Goal: Information Seeking & Learning: Learn about a topic

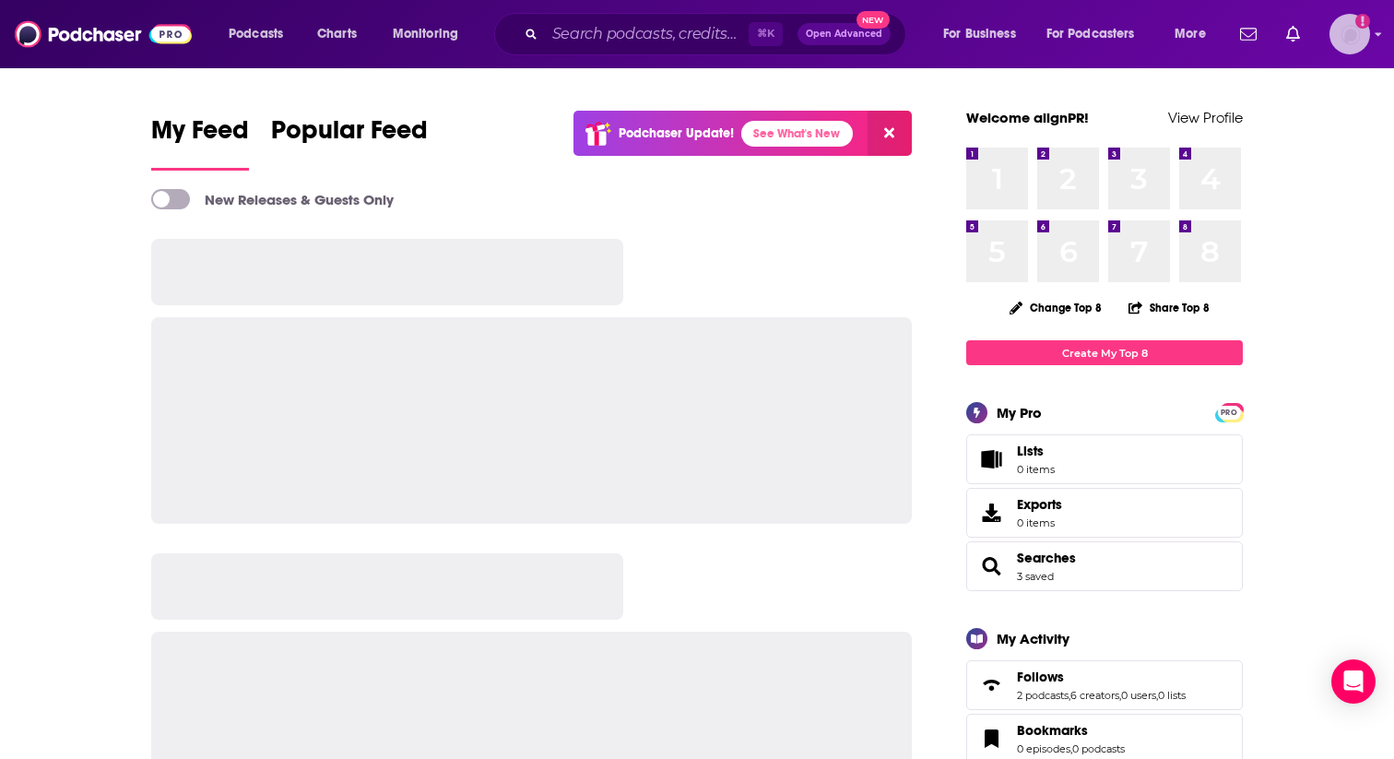
click at [1346, 38] on img "Logged in as alignPR" at bounding box center [1350, 34] width 41 height 41
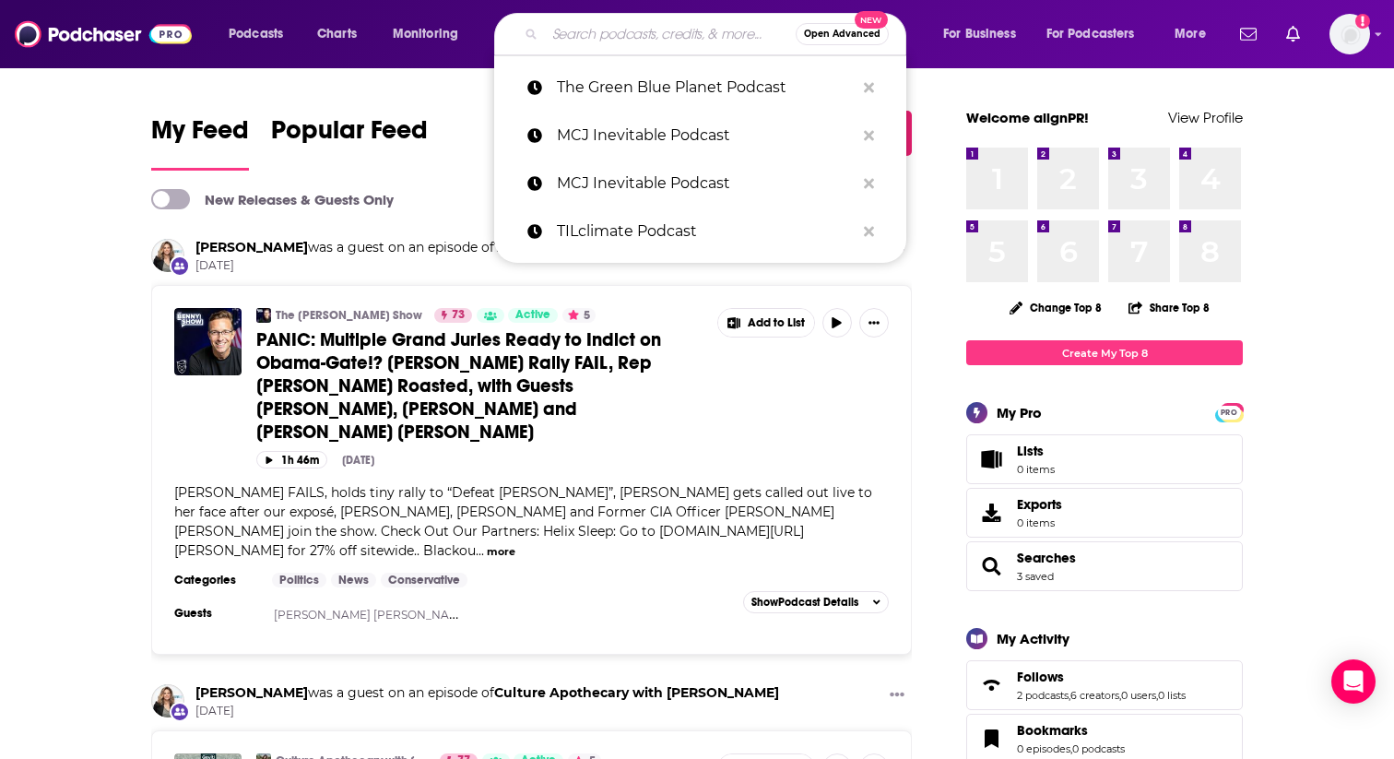
click at [591, 42] on input "Search podcasts, credits, & more..." at bounding box center [670, 34] width 251 height 30
click at [646, 120] on p "MCJ Inevitable Podcast" at bounding box center [706, 136] width 298 height 48
type input "MCJ Inevitable Podcast"
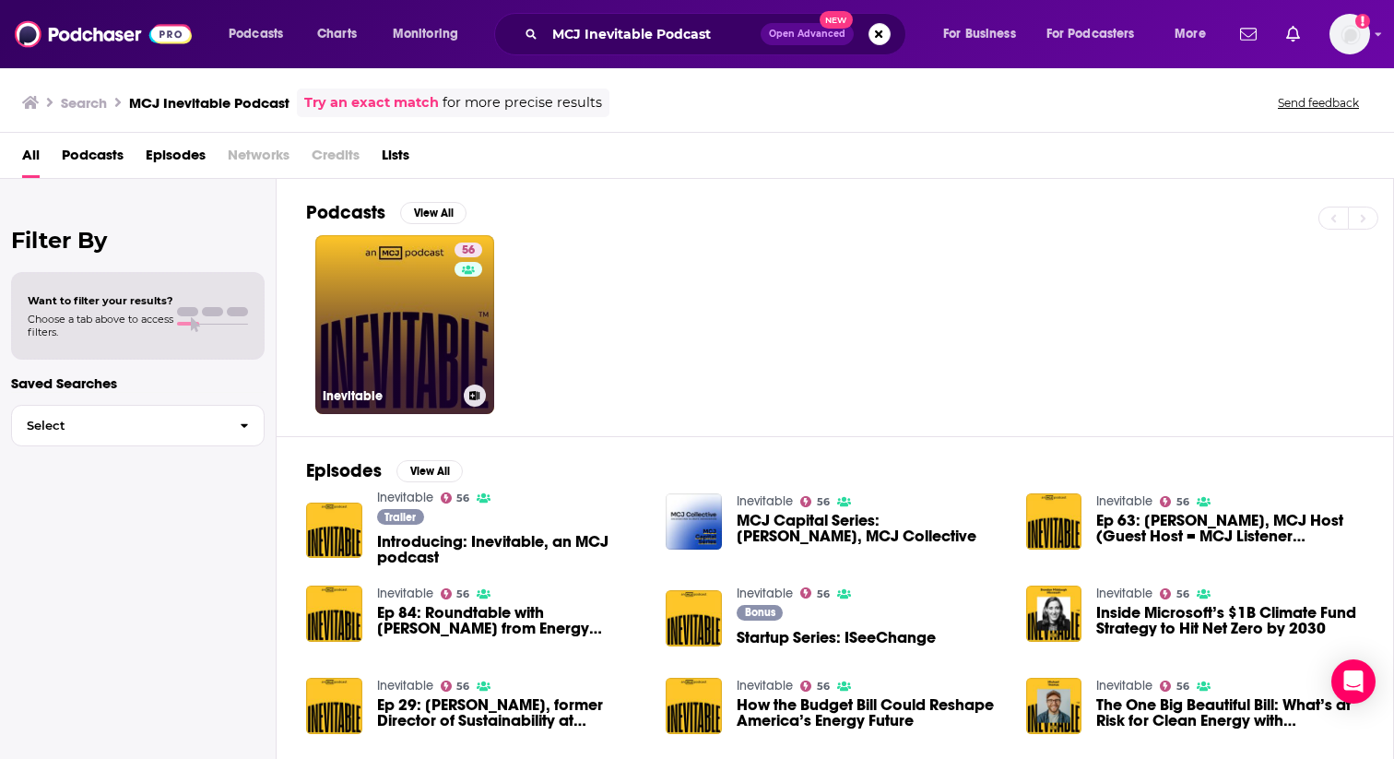
click at [386, 346] on link "56 Inevitable" at bounding box center [404, 324] width 179 height 179
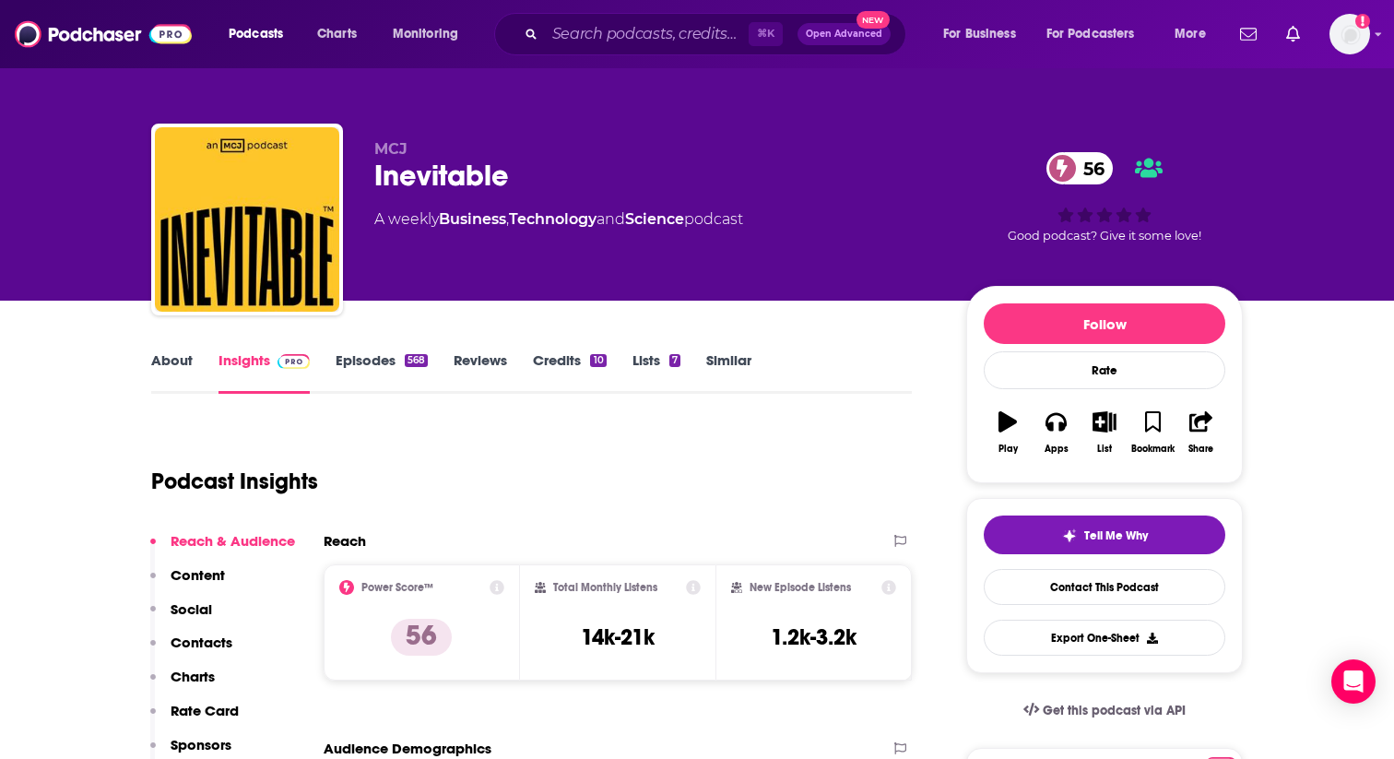
click at [469, 353] on link "Reviews" at bounding box center [480, 372] width 53 height 42
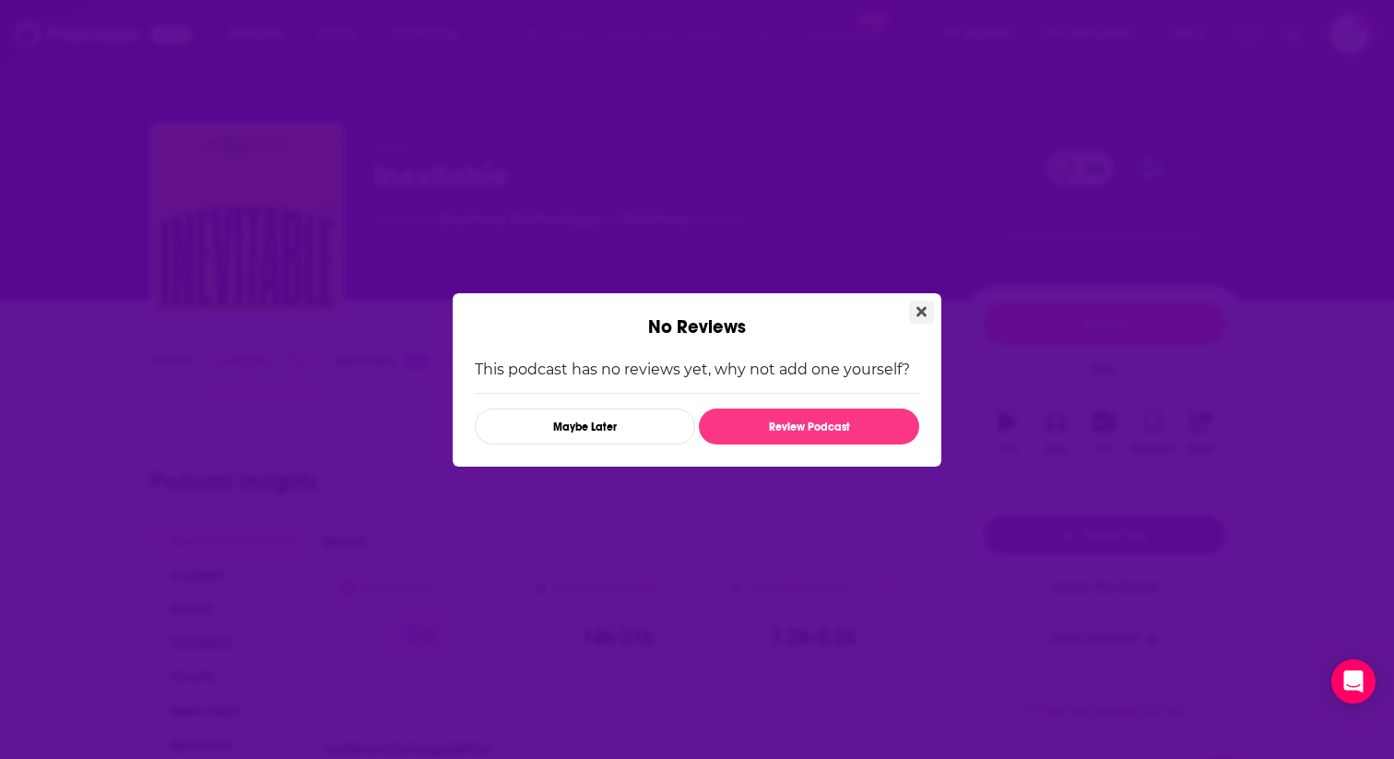
click at [923, 304] on icon "Close" at bounding box center [922, 311] width 10 height 15
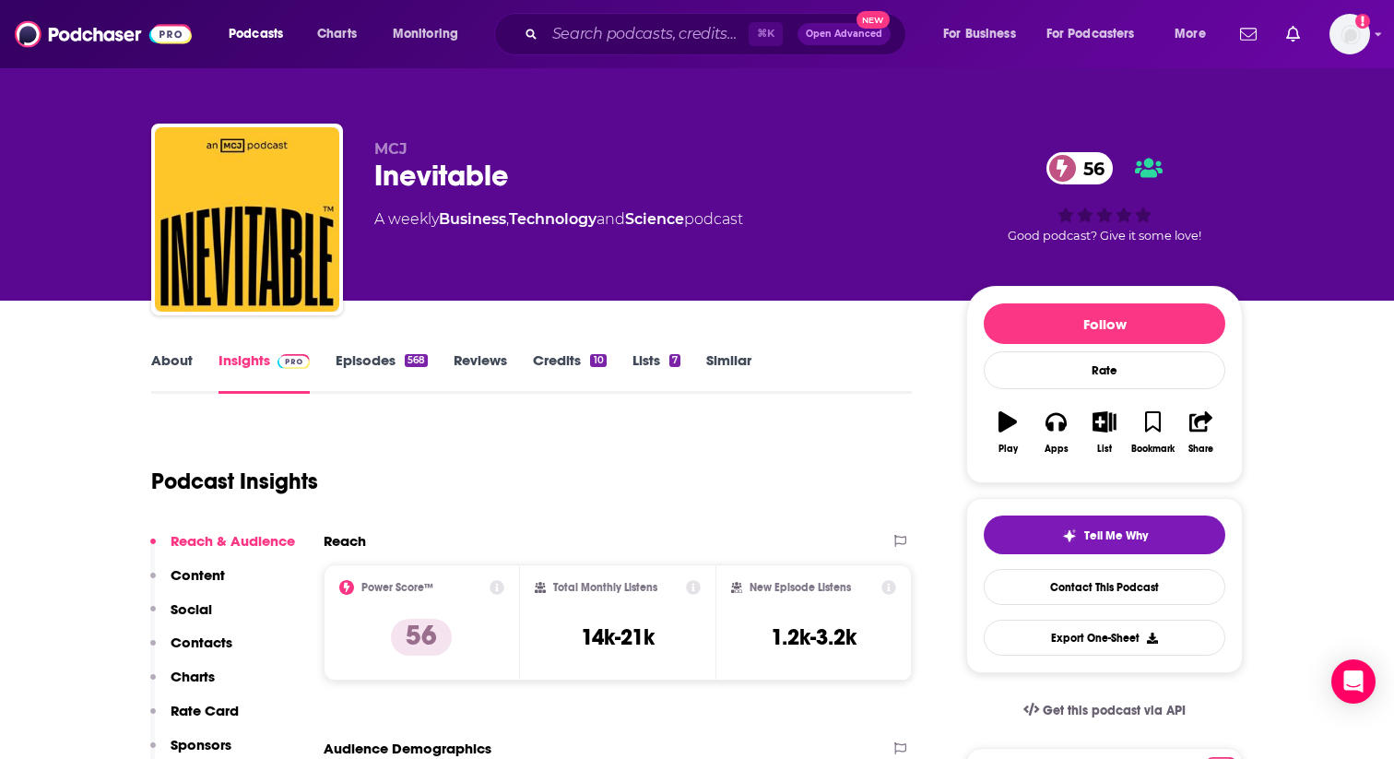
click at [162, 364] on link "About" at bounding box center [172, 372] width 42 height 42
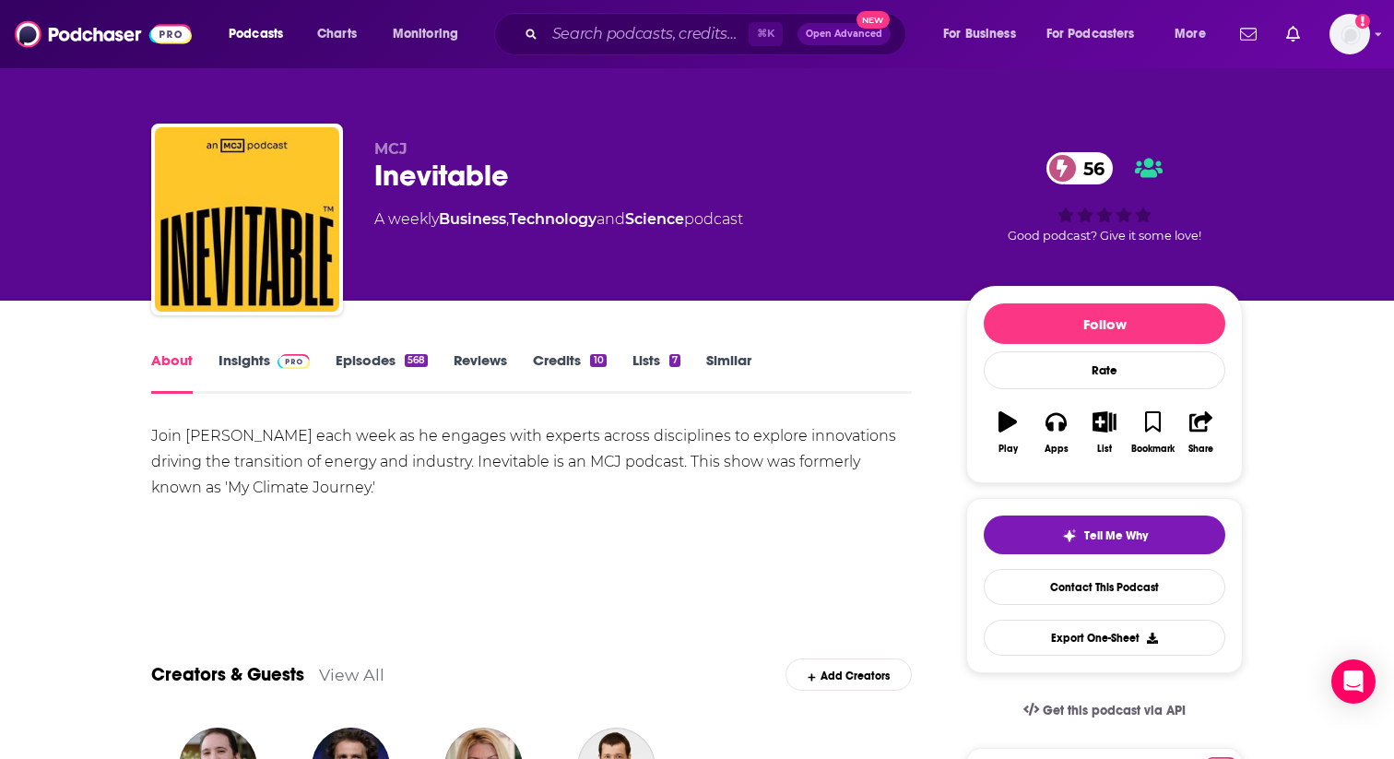
click at [254, 366] on link "Insights" at bounding box center [264, 372] width 91 height 42
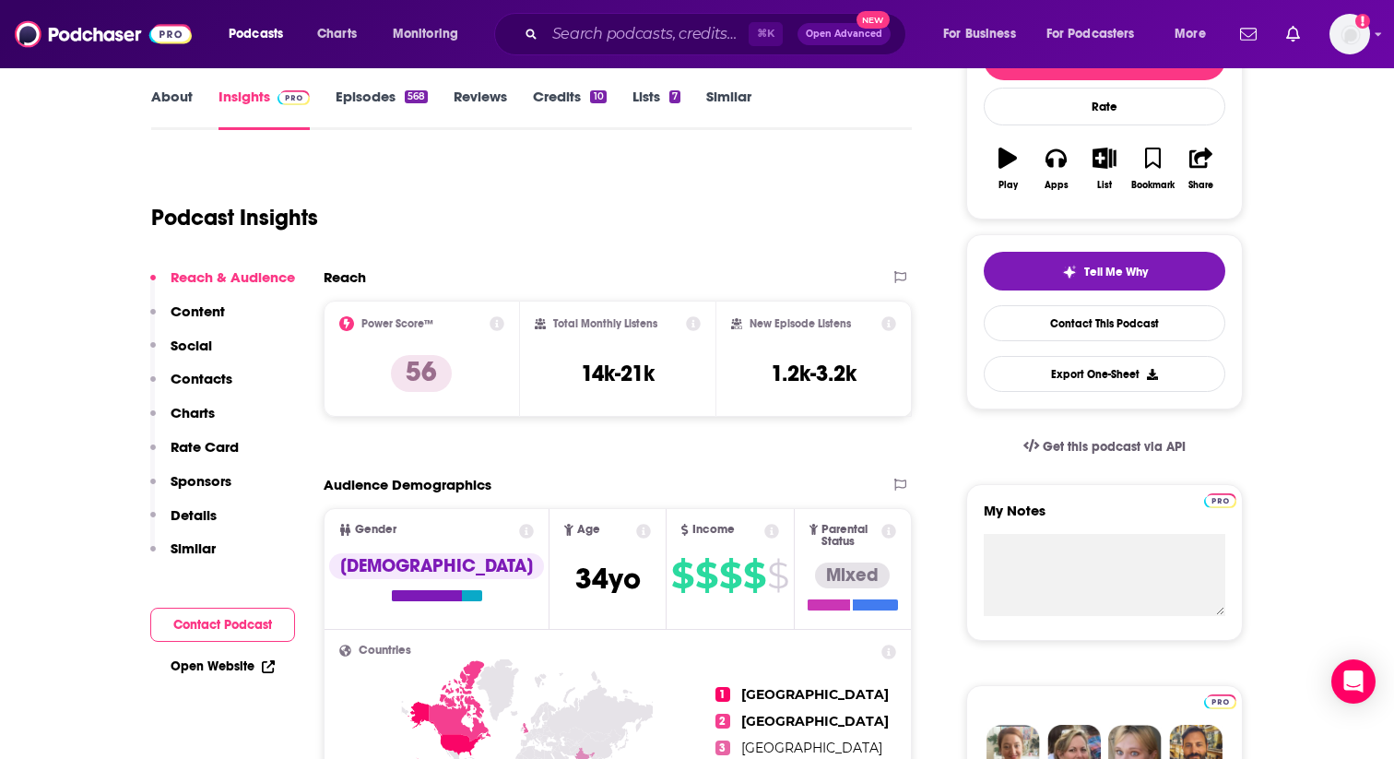
scroll to position [283, 0]
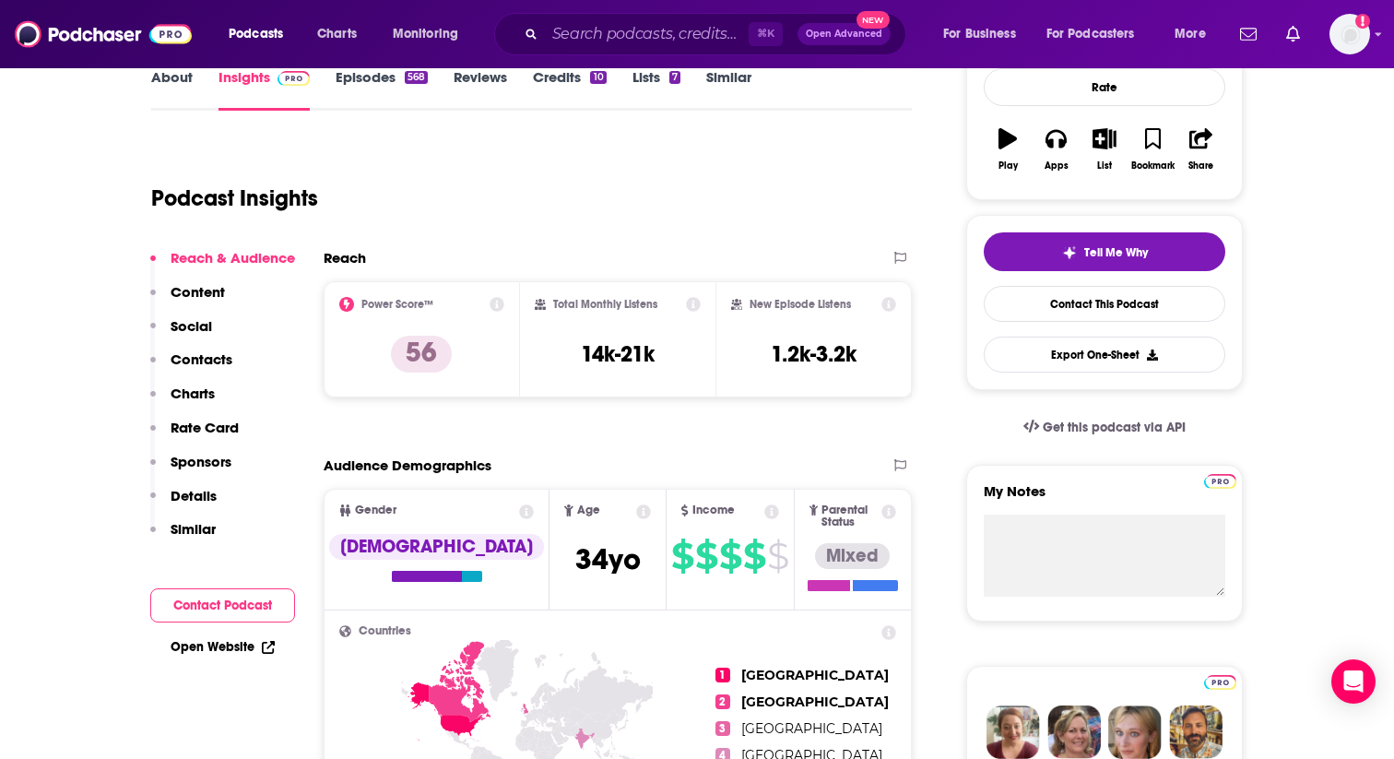
click at [694, 302] on icon at bounding box center [693, 304] width 15 height 15
